Goal: Task Accomplishment & Management: Complete application form

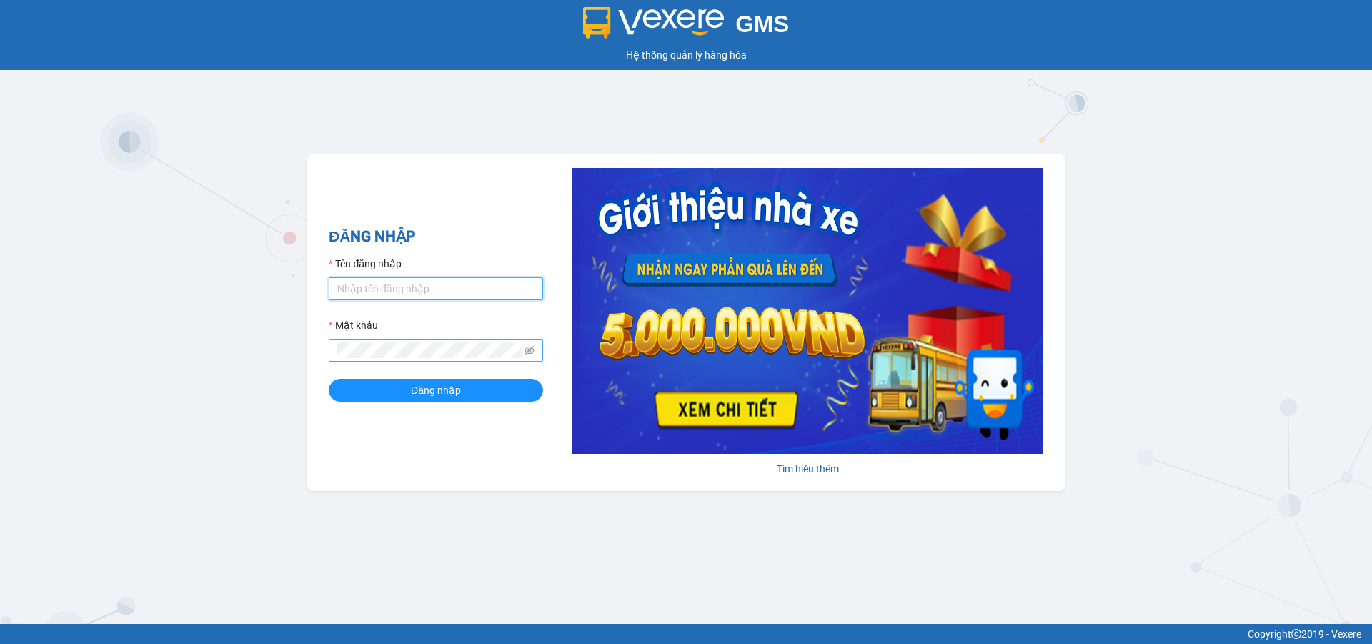
type input "ptha.hhg"
click at [329, 379] on button "Đăng nhập" at bounding box center [436, 390] width 214 height 23
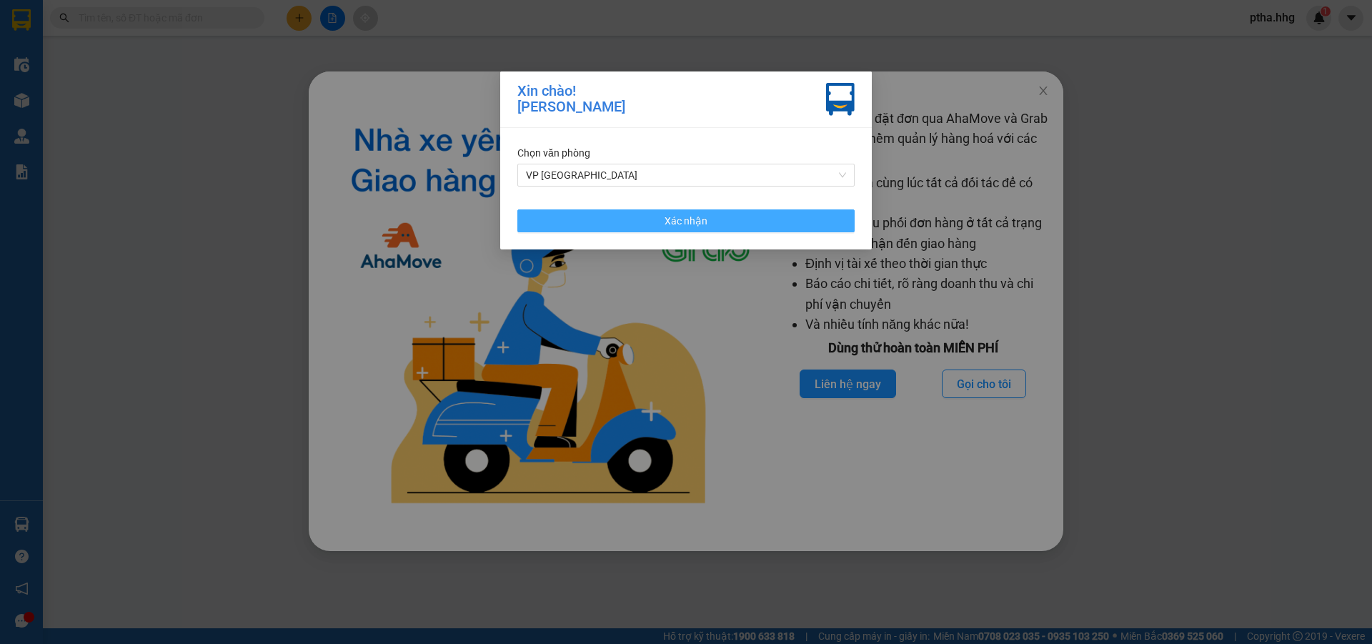
click at [685, 226] on span "Xác nhận" at bounding box center [686, 221] width 43 height 16
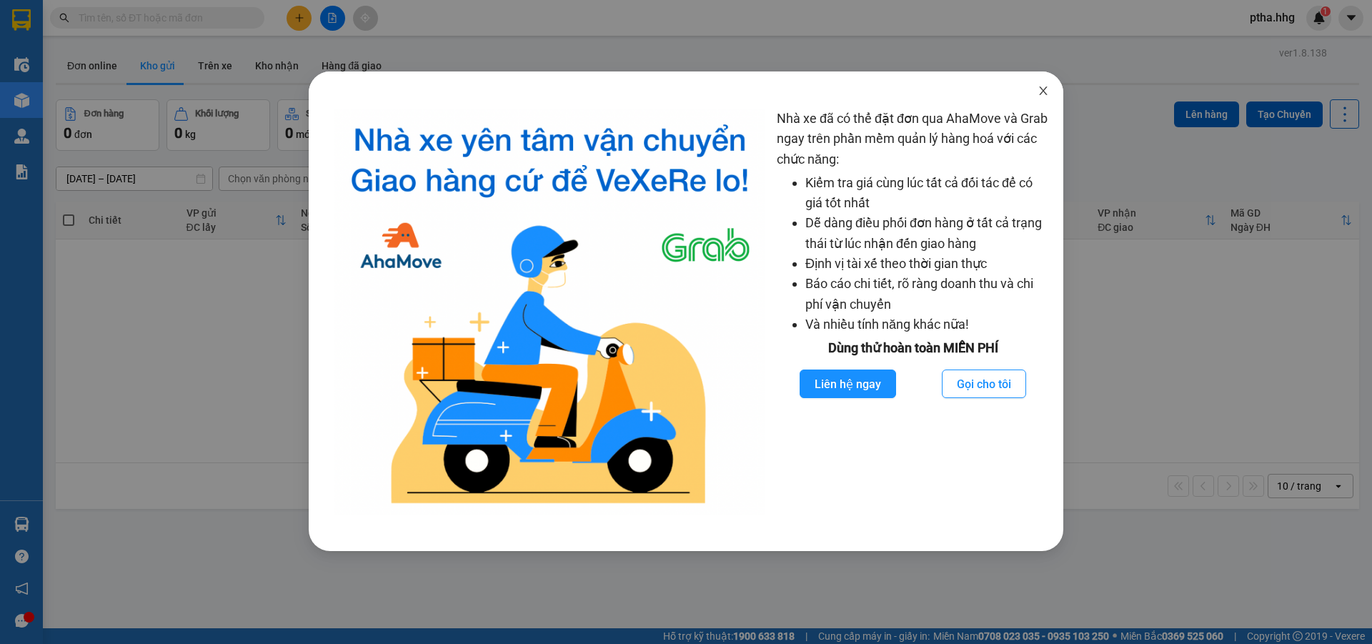
click at [1045, 89] on icon "close" at bounding box center [1043, 90] width 8 height 9
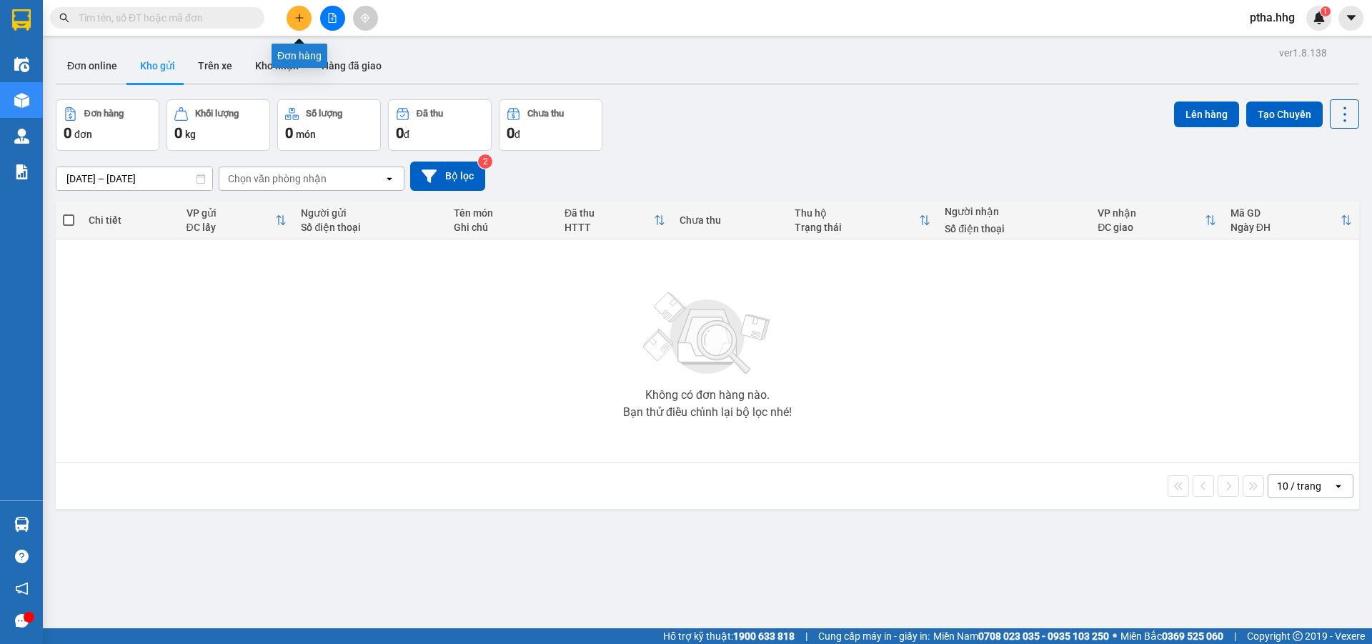
click at [299, 19] on icon "plus" at bounding box center [299, 18] width 1 height 8
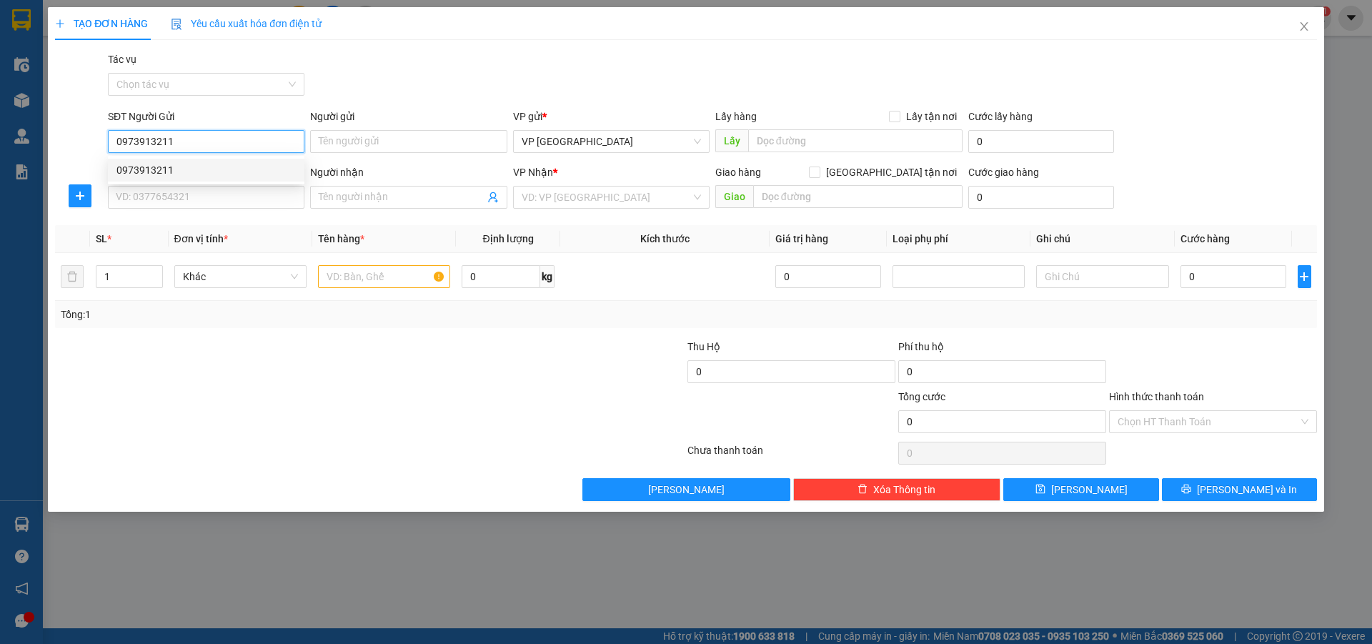
click at [161, 167] on div "0973913211" at bounding box center [205, 170] width 179 height 16
type input "0973913211"
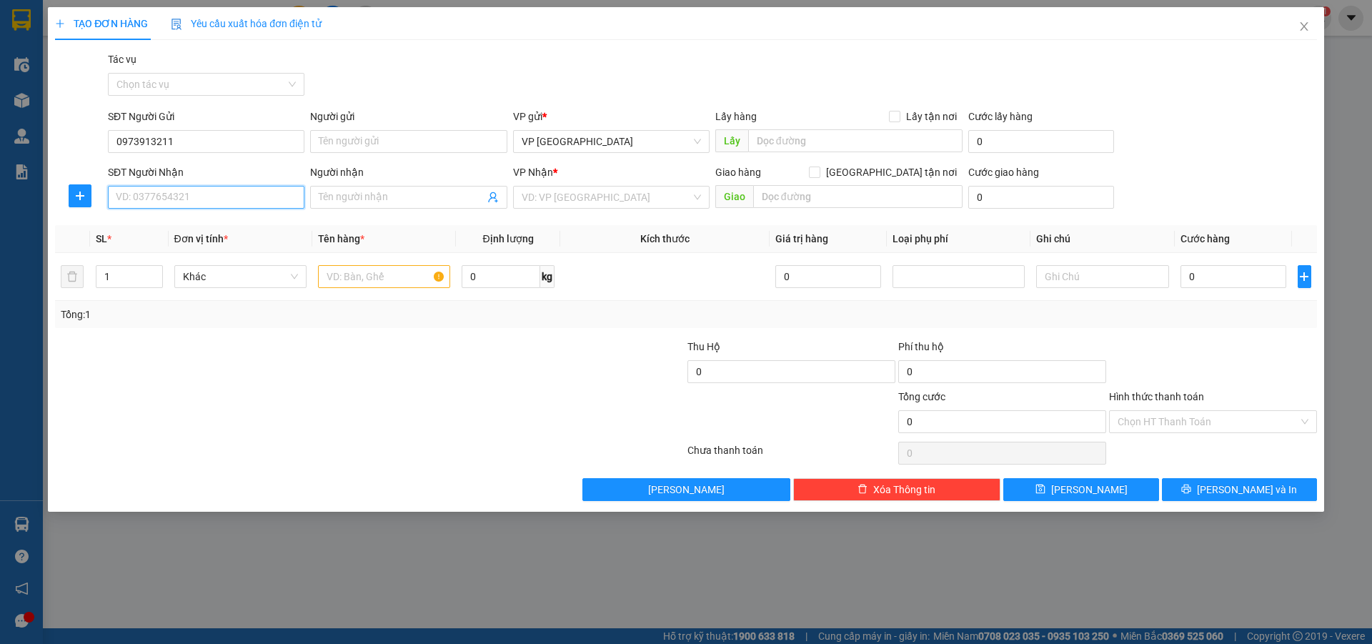
click at [133, 198] on input "SĐT Người Nhận" at bounding box center [206, 197] width 197 height 23
click at [169, 228] on div "0762673562" at bounding box center [205, 226] width 179 height 16
type input "0762673562"
click at [343, 272] on input "text" at bounding box center [384, 276] width 132 height 23
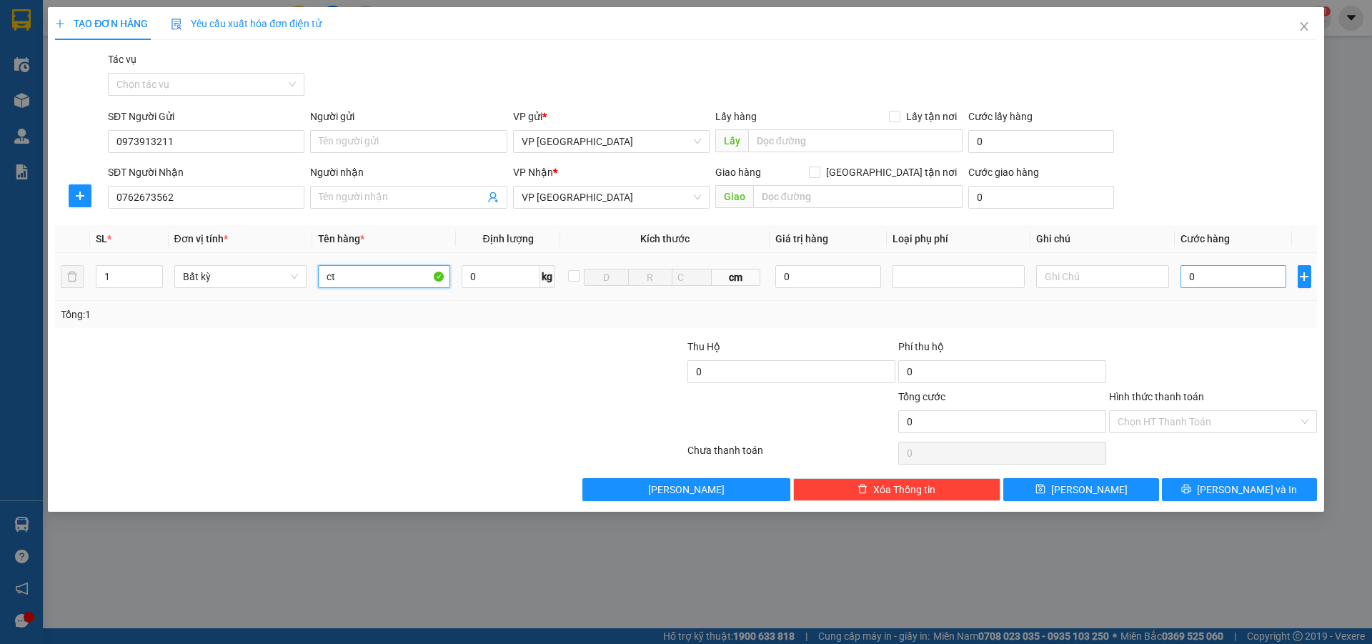
type input "ct"
click at [1187, 273] on input "0" at bounding box center [1234, 276] width 106 height 23
type input "6"
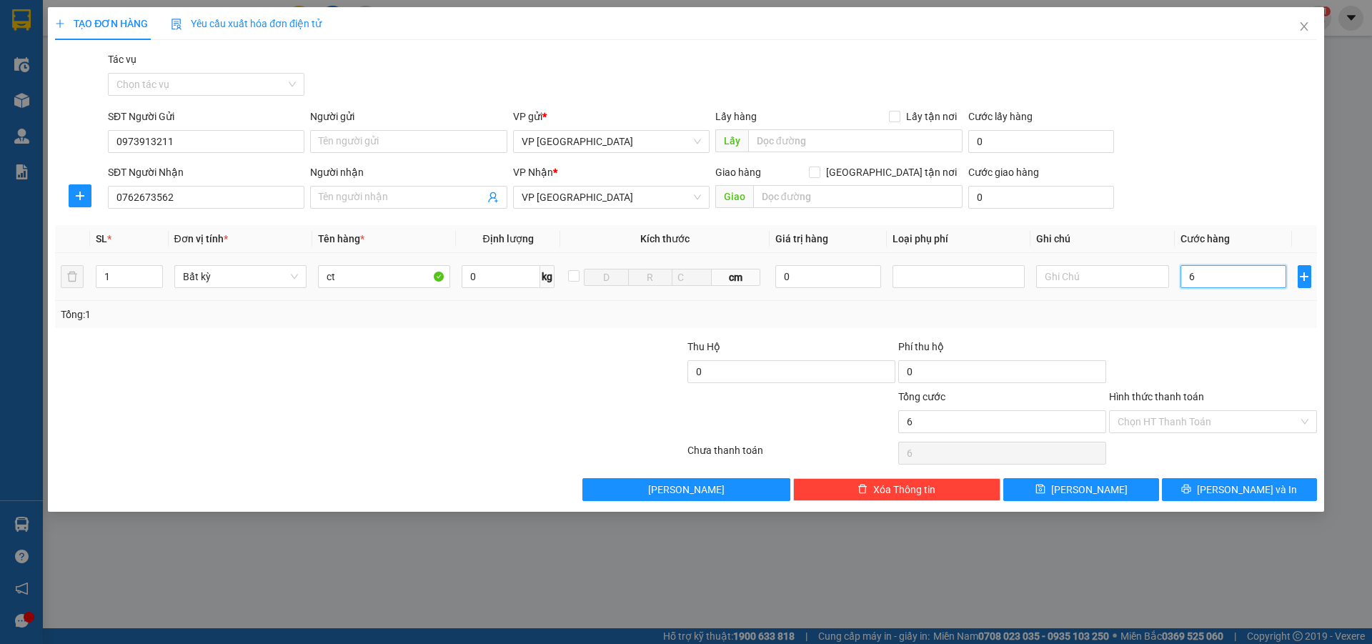
type input "60"
type input "600"
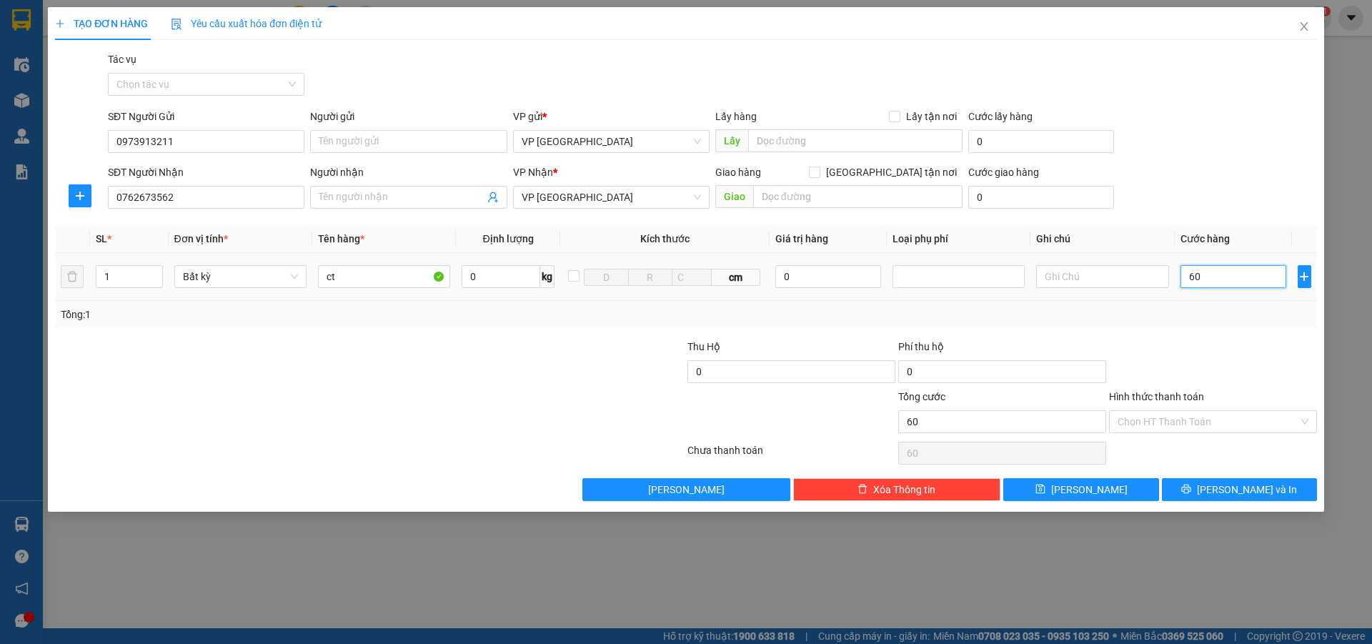
type input "600"
type input "6.000"
type input "60.000"
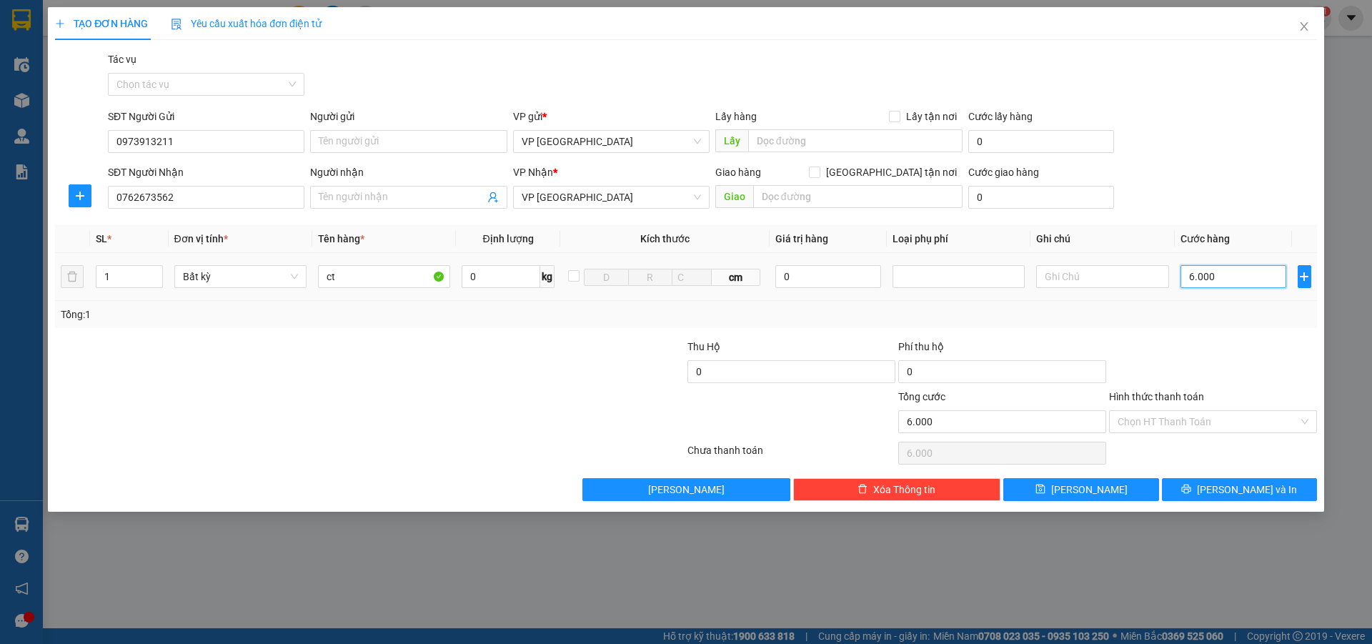
type input "60.000"
click at [1209, 490] on button "Lưu và In" at bounding box center [1239, 489] width 155 height 23
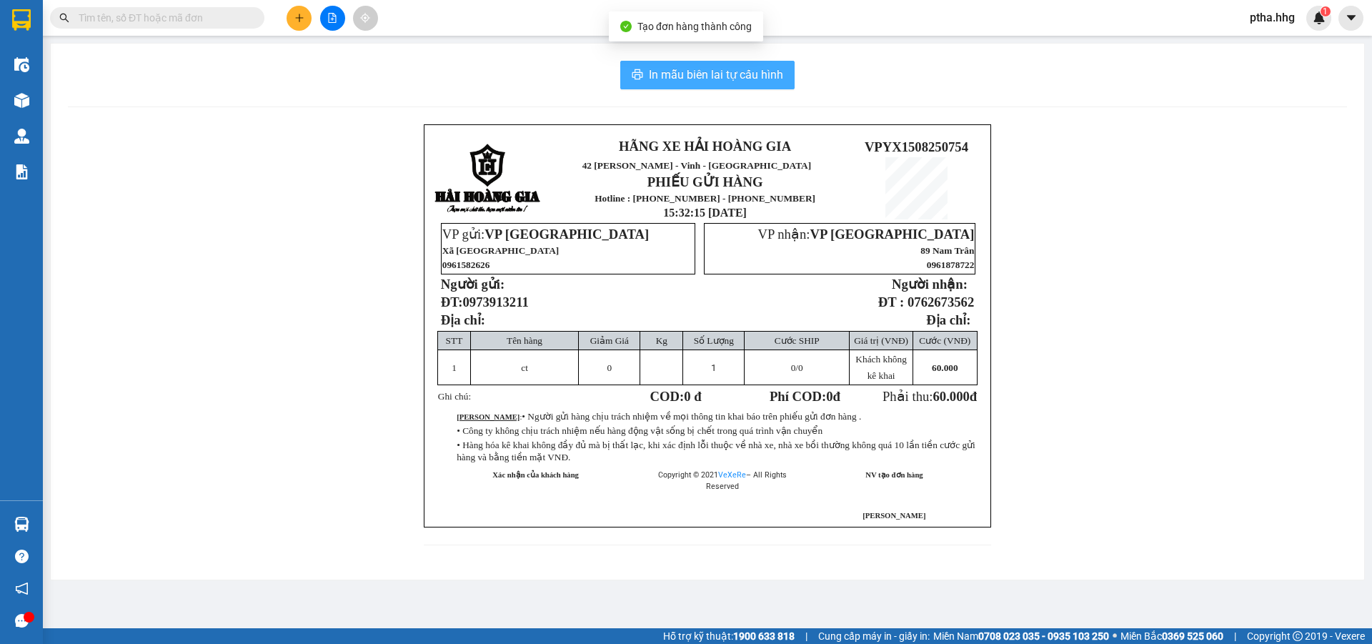
drag, startPoint x: 733, startPoint y: 67, endPoint x: 737, endPoint y: 81, distance: 14.7
click at [733, 72] on span "In mẫu biên lai tự cấu hình" at bounding box center [716, 75] width 134 height 18
